Goal: Task Accomplishment & Management: Complete application form

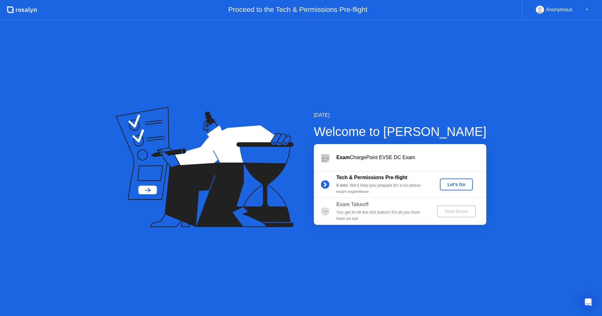
click at [455, 186] on div "Let's Go" at bounding box center [456, 184] width 28 height 5
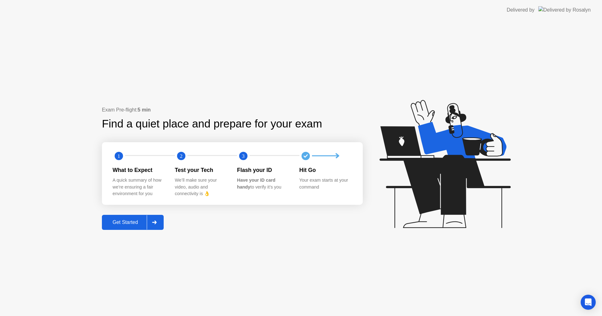
click at [135, 224] on div "Get Started" at bounding box center [125, 223] width 43 height 6
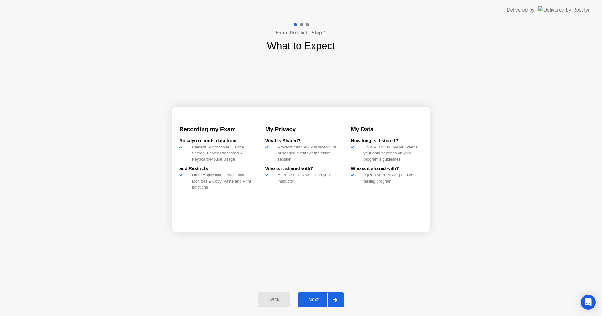
drag, startPoint x: 316, startPoint y: 295, endPoint x: 313, endPoint y: 299, distance: 5.1
click at [313, 299] on button "Next" at bounding box center [321, 300] width 47 height 15
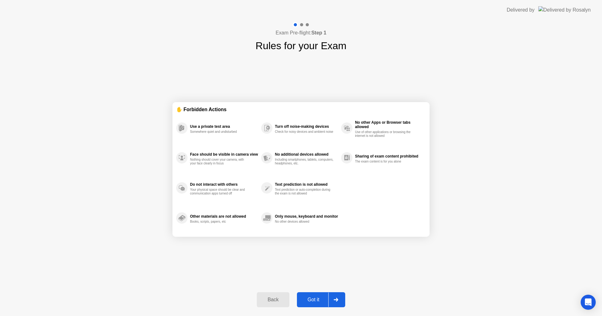
click at [311, 302] on div "Got it" at bounding box center [313, 300] width 29 height 6
select select "**********"
select select "*******"
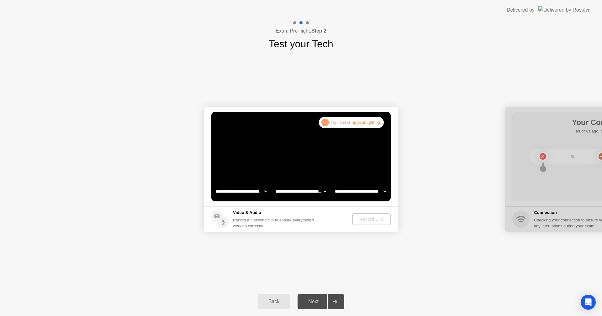
drag, startPoint x: 191, startPoint y: 311, endPoint x: 193, endPoint y: 306, distance: 5.9
click at [192, 308] on div "Back Next" at bounding box center [301, 302] width 602 height 29
click at [307, 190] on select "**********" at bounding box center [301, 191] width 54 height 13
drag, startPoint x: 362, startPoint y: 191, endPoint x: 361, endPoint y: 194, distance: 3.7
click at [361, 194] on select "**********" at bounding box center [361, 191] width 54 height 13
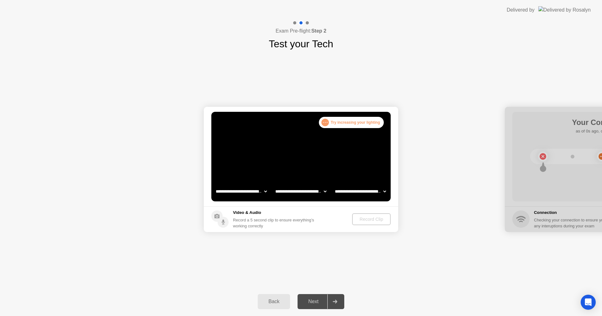
click at [360, 192] on select "**********" at bounding box center [361, 191] width 54 height 13
drag, startPoint x: 348, startPoint y: 120, endPoint x: 342, endPoint y: 123, distance: 7.3
click at [342, 123] on div ". . . Try increasing your lighting" at bounding box center [351, 122] width 65 height 11
click at [325, 124] on div ". . ." at bounding box center [325, 123] width 8 height 8
click at [251, 192] on select "**********" at bounding box center [241, 191] width 54 height 13
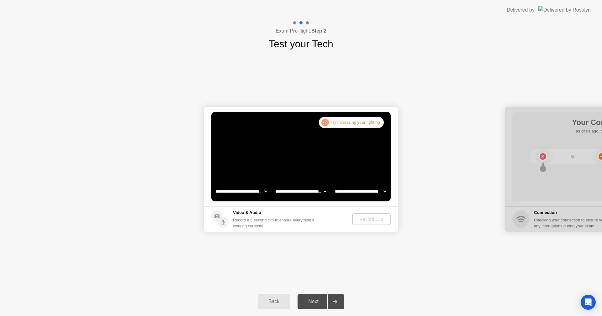
click at [253, 191] on select "**********" at bounding box center [241, 191] width 54 height 13
click at [363, 221] on div "Record Clip" at bounding box center [372, 219] width 34 height 5
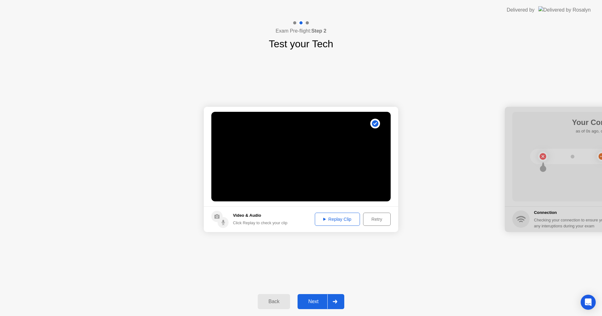
click at [313, 299] on div "Next" at bounding box center [313, 302] width 28 height 6
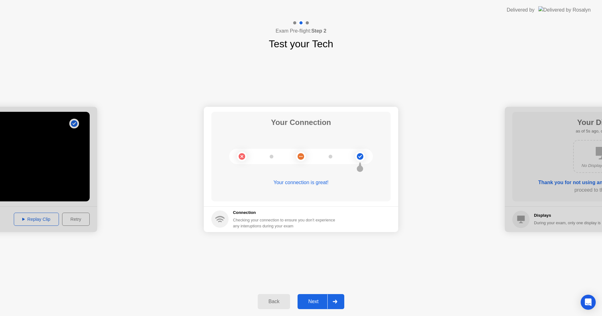
click at [314, 300] on button "Next" at bounding box center [321, 301] width 47 height 15
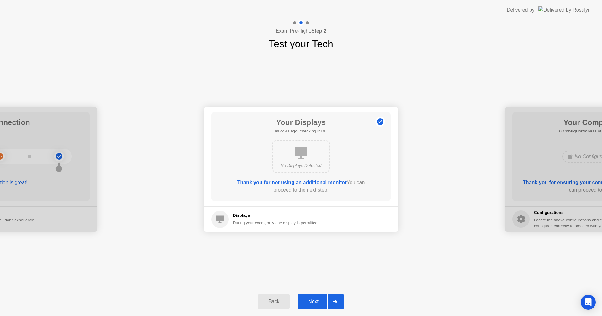
click at [317, 304] on div "Next" at bounding box center [313, 302] width 28 height 6
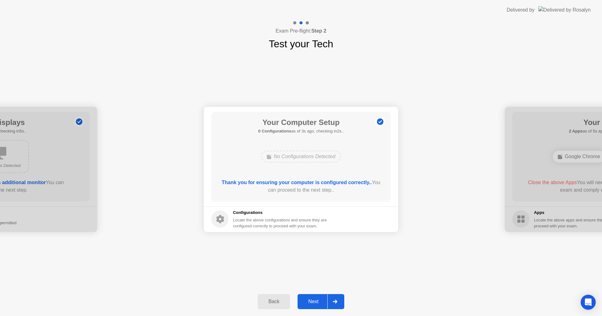
click at [317, 304] on div "Next" at bounding box center [313, 302] width 28 height 6
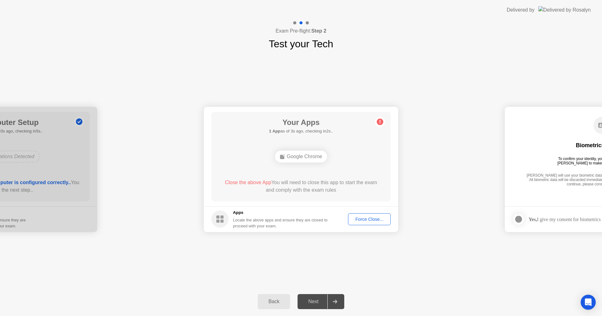
click at [258, 183] on span "Close the above App" at bounding box center [248, 182] width 46 height 5
click at [412, 265] on div "**********" at bounding box center [301, 169] width 602 height 236
click at [361, 224] on button "Force Close..." at bounding box center [369, 220] width 43 height 12
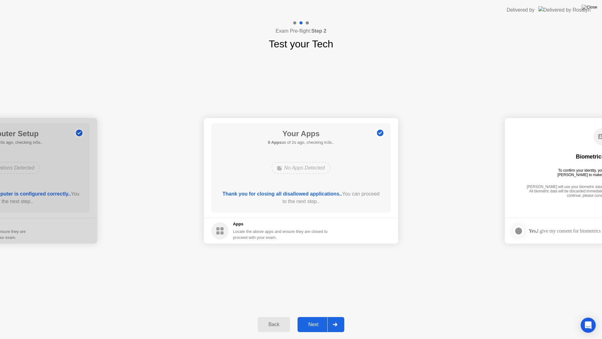
click at [318, 316] on button "Next" at bounding box center [321, 324] width 47 height 15
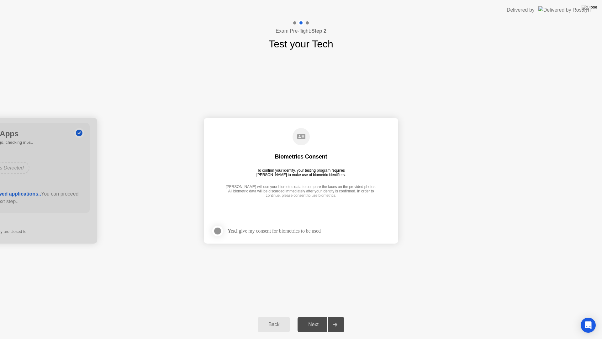
click at [219, 230] on div at bounding box center [218, 231] width 8 height 8
click at [317, 316] on div "Next" at bounding box center [313, 324] width 28 height 6
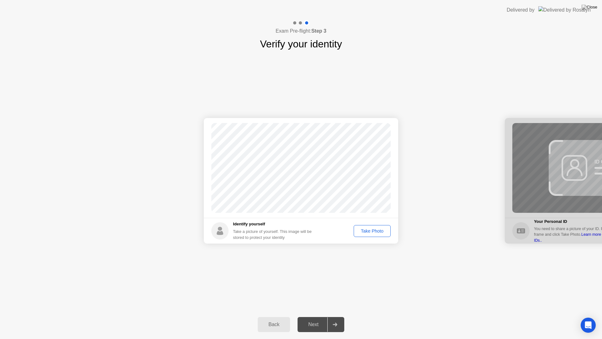
click at [383, 232] on div "Take Photo" at bounding box center [372, 230] width 33 height 5
click at [311, 316] on button "Next" at bounding box center [321, 324] width 47 height 15
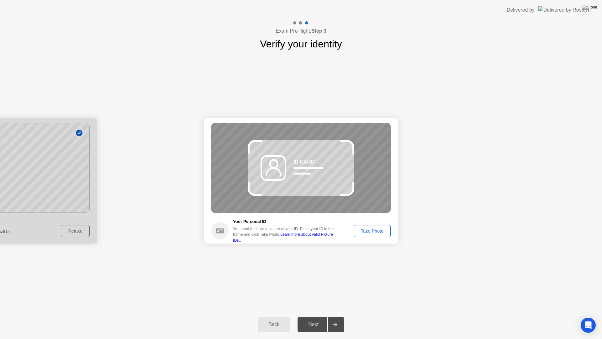
drag, startPoint x: 273, startPoint y: 168, endPoint x: 278, endPoint y: 160, distance: 9.1
click at [278, 160] on icon at bounding box center [273, 168] width 31 height 26
click at [370, 228] on div "Take Photo" at bounding box center [372, 230] width 33 height 5
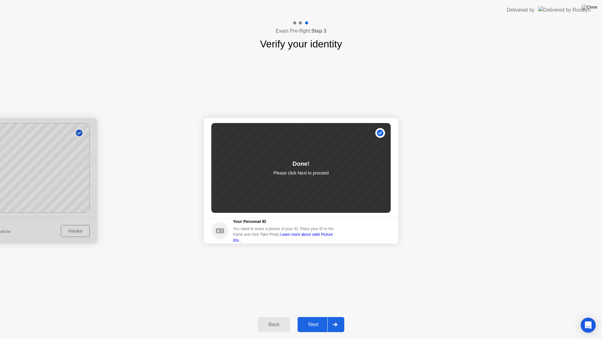
click at [307, 316] on div "Next" at bounding box center [313, 324] width 28 height 6
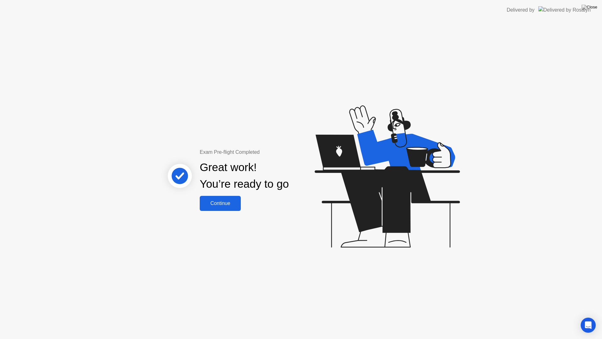
click at [230, 199] on button "Continue" at bounding box center [220, 203] width 41 height 15
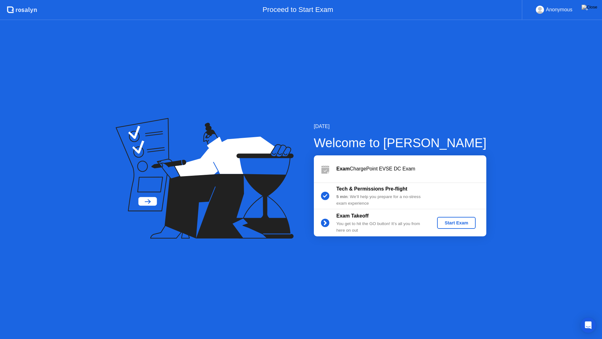
click at [454, 226] on button "Start Exam" at bounding box center [456, 223] width 39 height 12
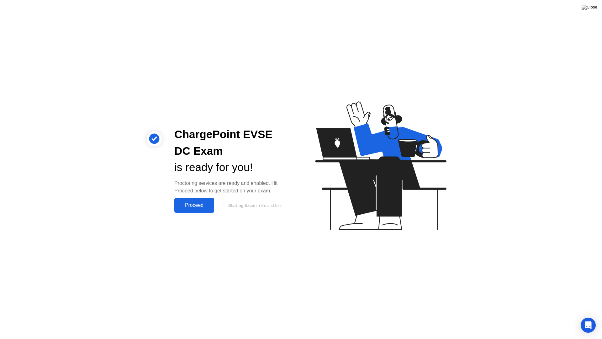
click at [186, 208] on div "Proceed" at bounding box center [194, 205] width 36 height 6
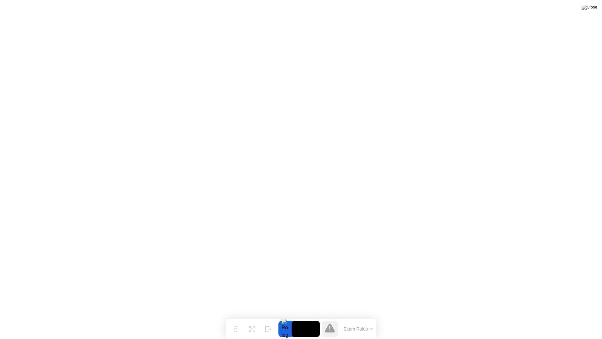
click at [355, 316] on button "Exam Rules" at bounding box center [358, 329] width 33 height 6
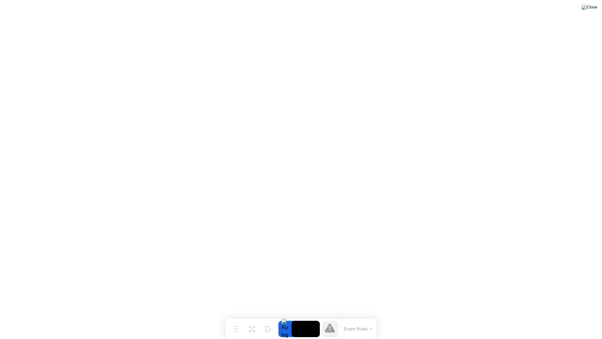
click at [593, 9] on img at bounding box center [590, 7] width 16 height 5
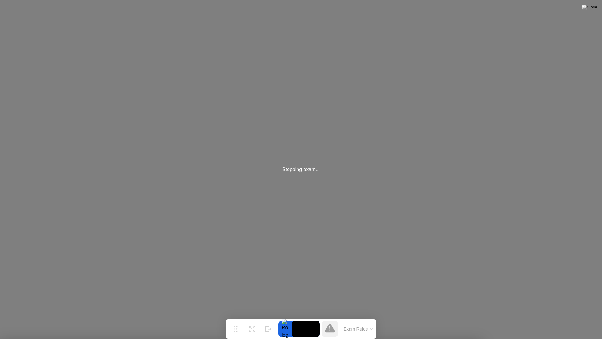
click at [266, 316] on div "Hide" at bounding box center [268, 334] width 7 height 4
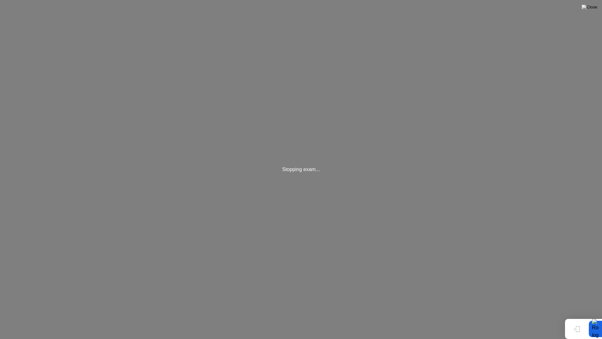
click at [576, 316] on button "Show" at bounding box center [577, 328] width 16 height 16
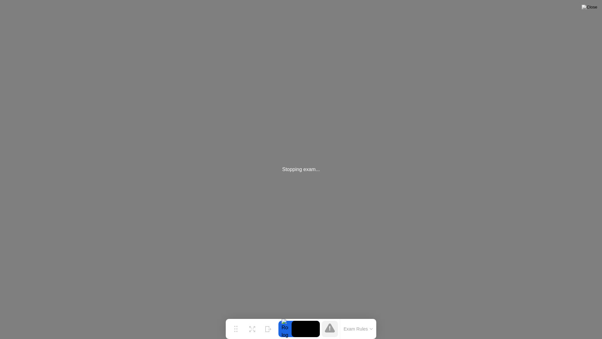
click at [374, 169] on div "Stopping exam..." at bounding box center [301, 169] width 602 height 339
